Goal: Information Seeking & Learning: Learn about a topic

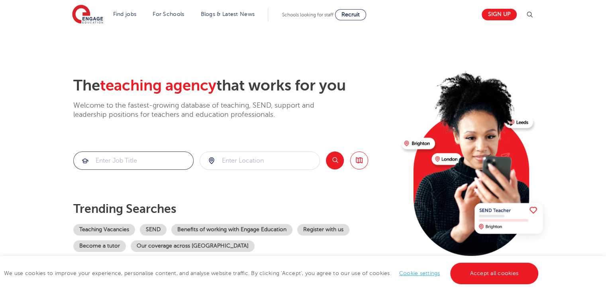
click at [147, 158] on input "search" at bounding box center [134, 161] width 120 height 18
type input "unqualified spanish teacher"
click button "Submit" at bounding box center [0, 0] width 0 height 0
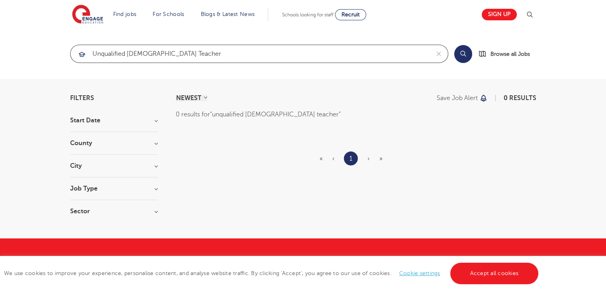
click at [145, 57] on input "unqualified spanish teacher" at bounding box center [250, 54] width 359 height 18
click button "Submit" at bounding box center [0, 0] width 0 height 0
click at [128, 53] on input "unqualified mfl teacher" at bounding box center [250, 54] width 359 height 18
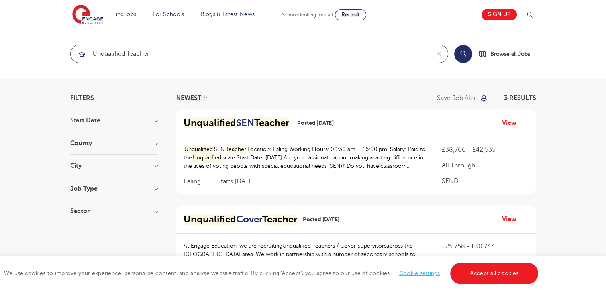
type input "unqualified teacher"
click button "Submit" at bounding box center [0, 0] width 0 height 0
click at [155, 167] on h3 "City" at bounding box center [114, 166] width 88 height 6
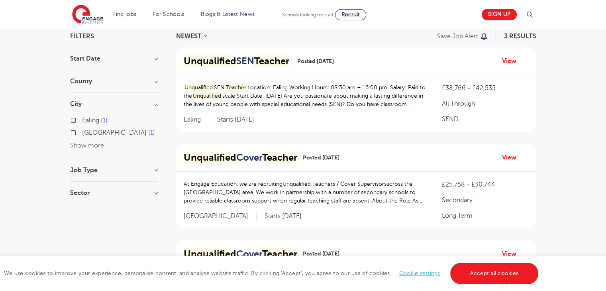
scroll to position [61, 0]
click at [230, 65] on mark "Unqualified" at bounding box center [210, 61] width 53 height 11
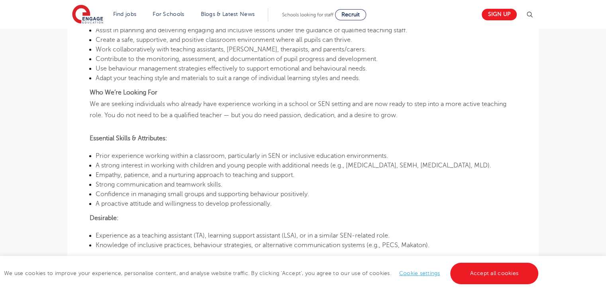
scroll to position [435, 0]
click at [478, 139] on p "Essential Skills & Attributes:" at bounding box center [303, 139] width 427 height 12
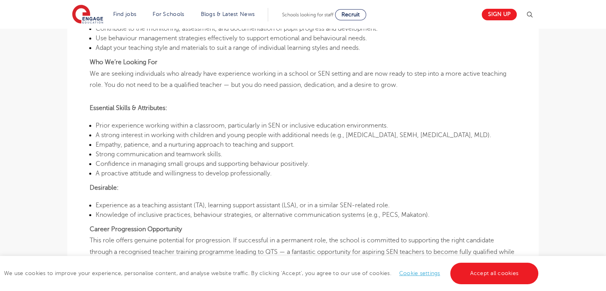
scroll to position [466, 0]
